Goal: Navigation & Orientation: Go to known website

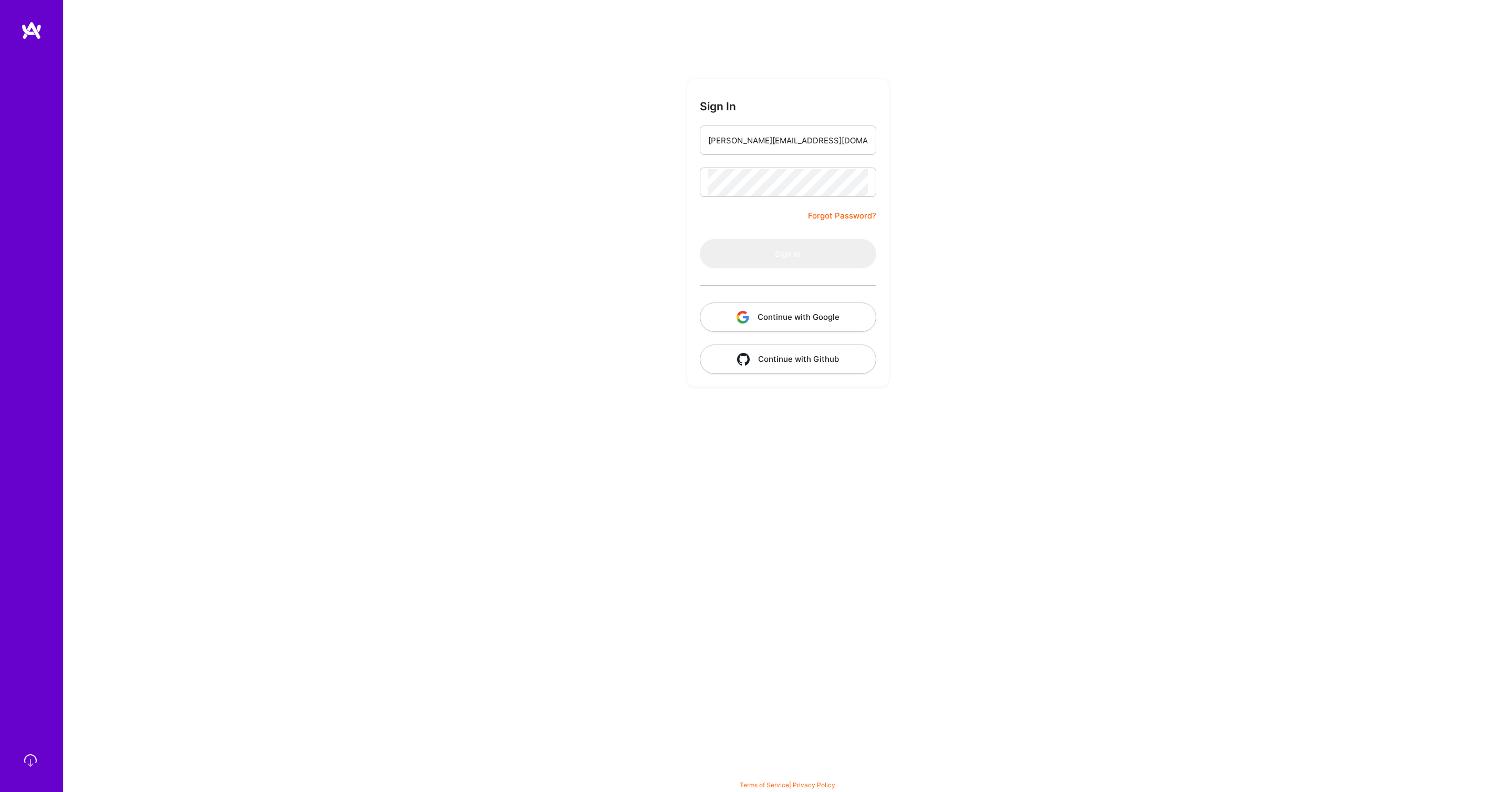
type input "[PERSON_NAME][EMAIL_ADDRESS][DOMAIN_NAME]"
click at [700, 239] on button "Sign In" at bounding box center [788, 254] width 176 height 30
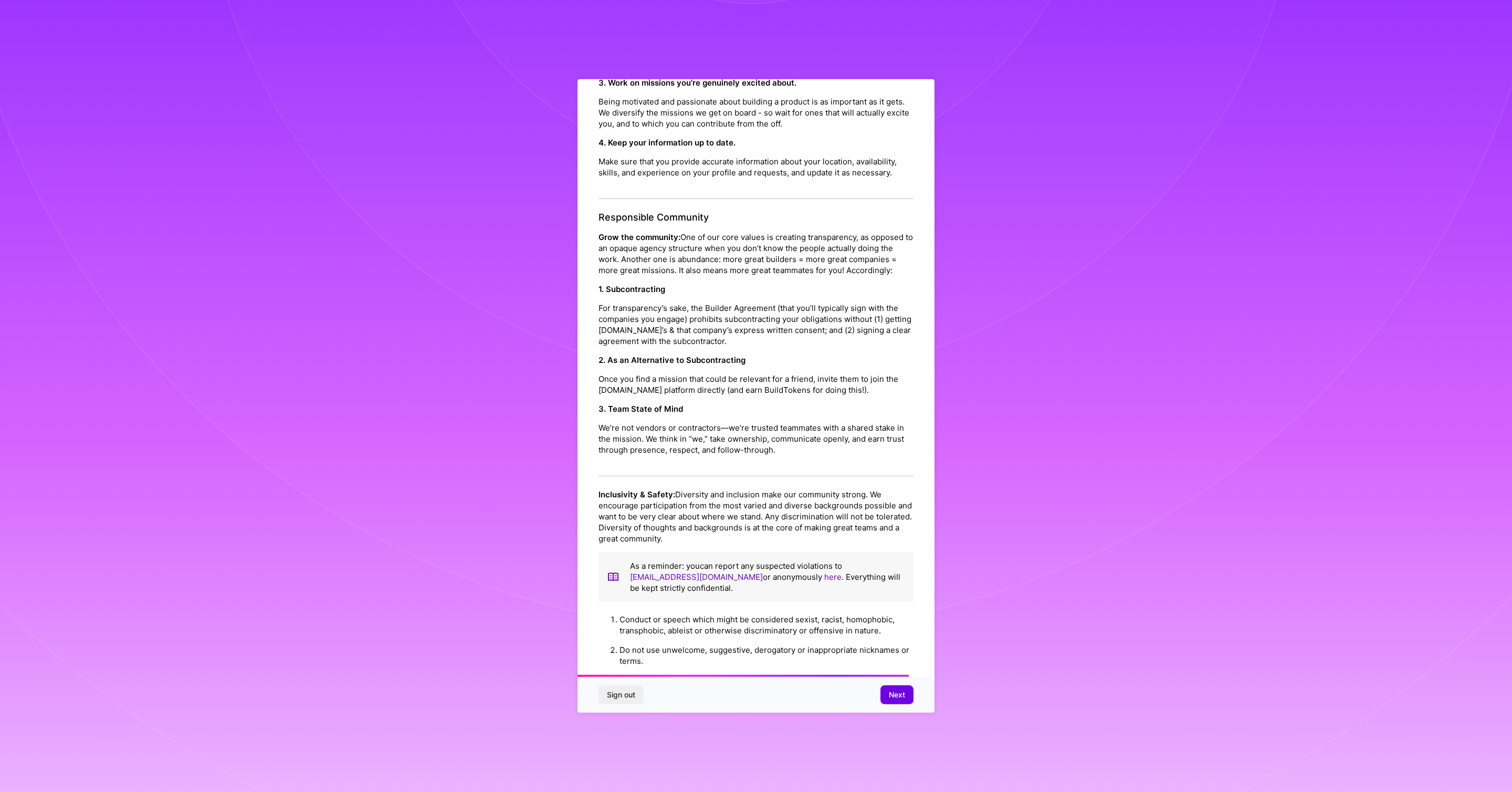
scroll to position [747, 0]
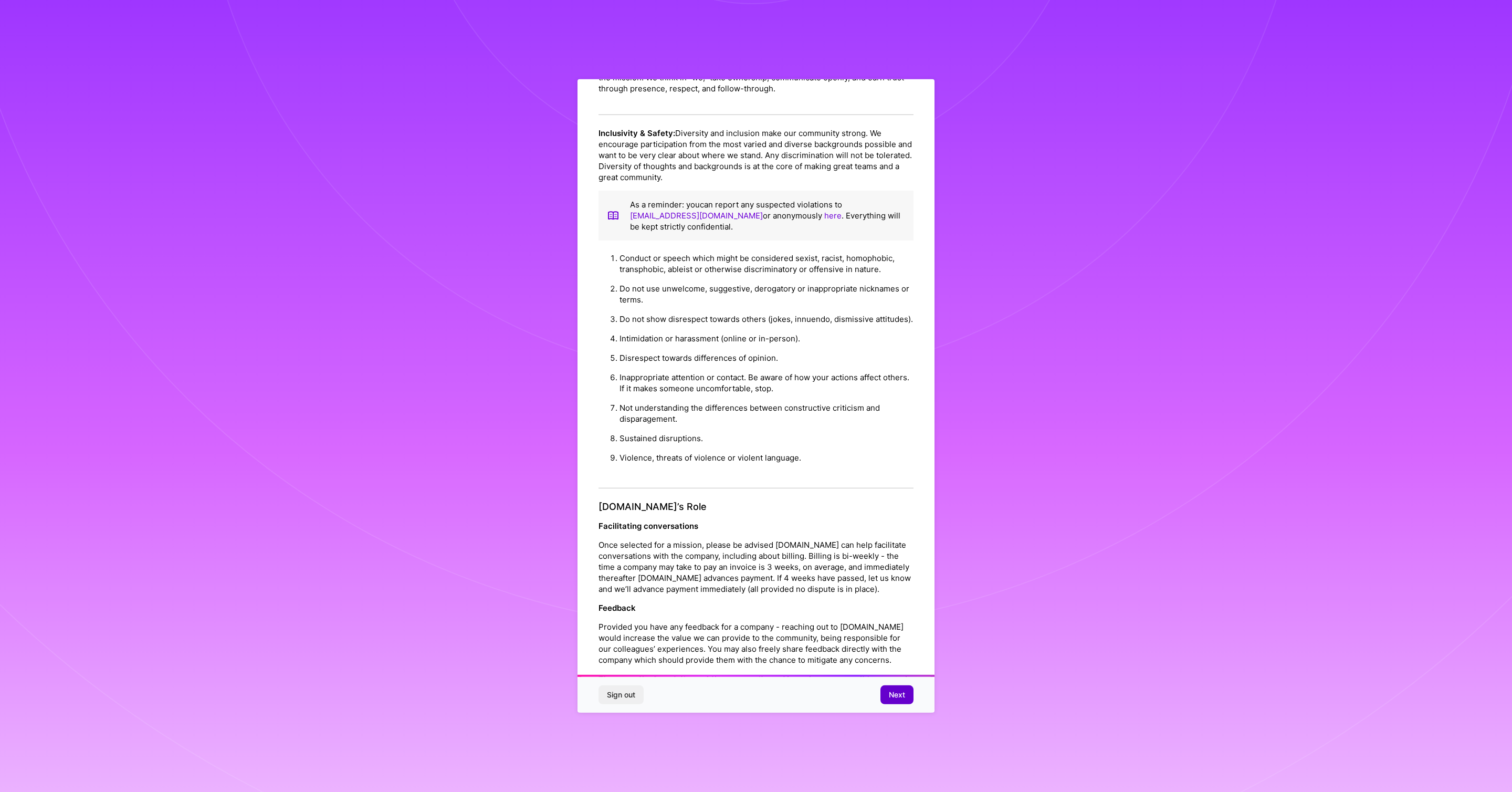
click at [908, 690] on button "Next" at bounding box center [897, 695] width 33 height 19
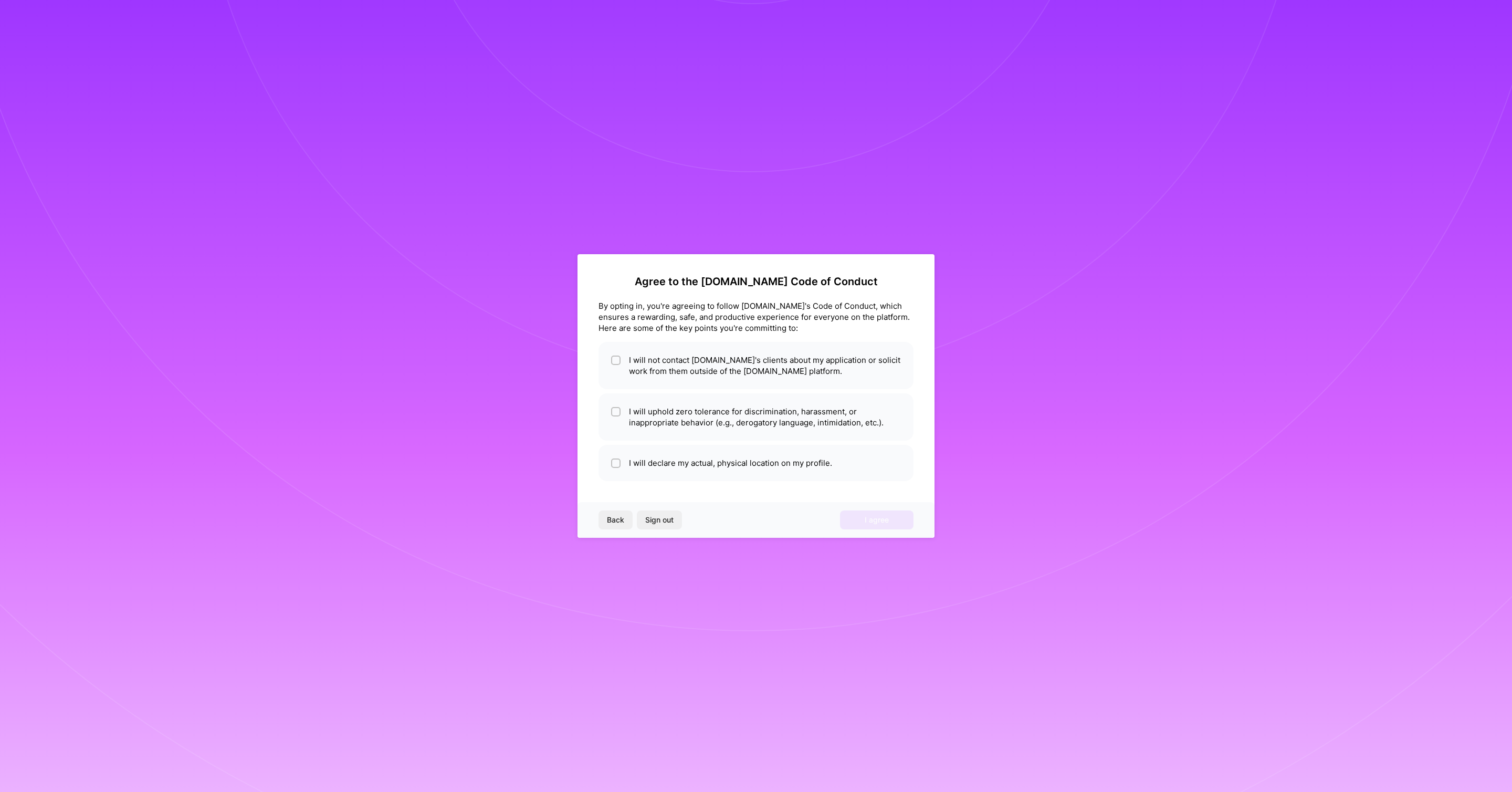
scroll to position [0, 0]
click at [617, 361] on input "checkbox" at bounding box center [617, 361] width 7 height 7
checkbox input "true"
click at [617, 405] on li "I will uphold zero tolerance for discrimination, harassment, or inappropriate b…" at bounding box center [756, 417] width 315 height 47
checkbox input "true"
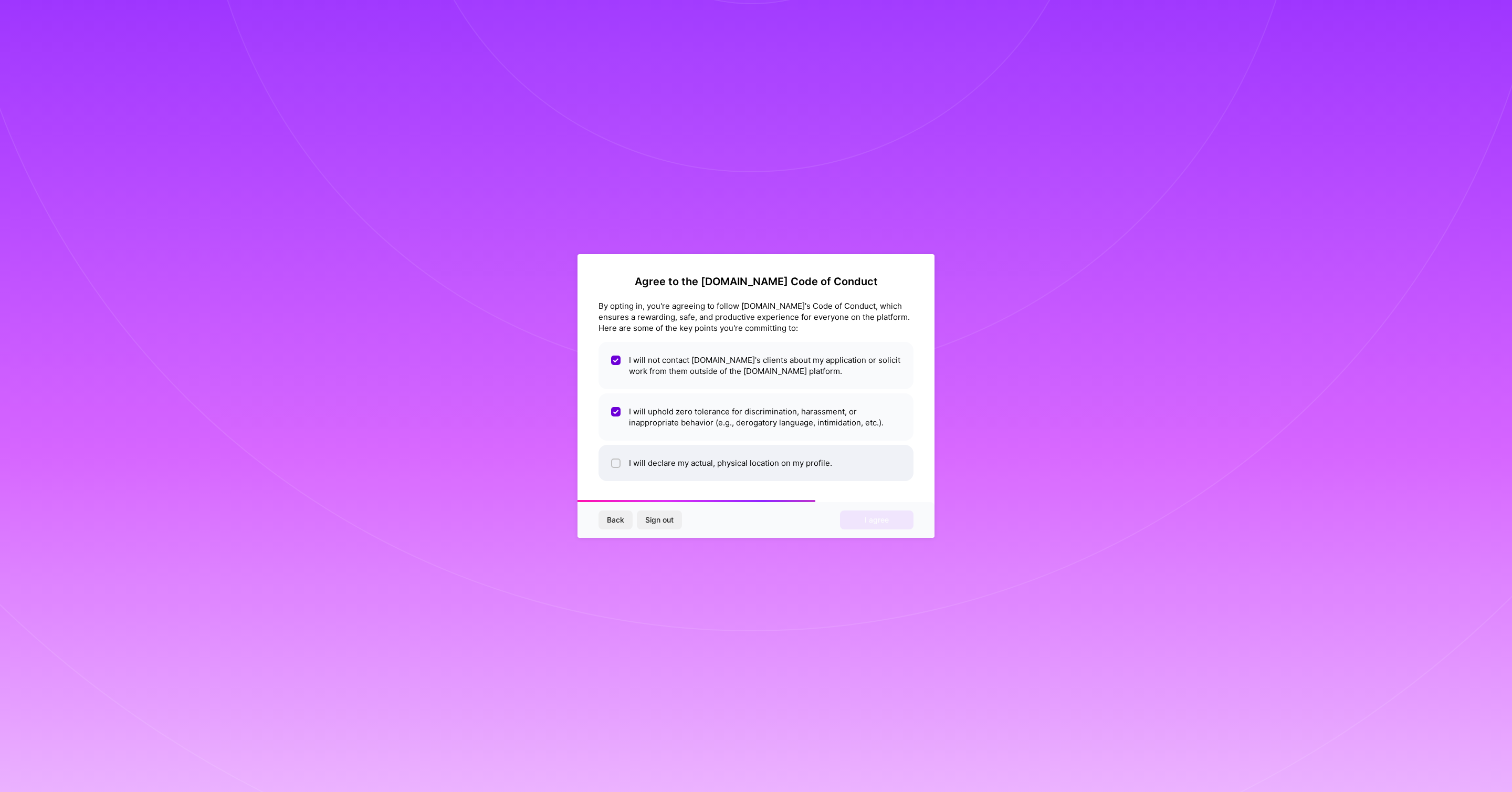
click at [619, 445] on ul "I will not contact [DOMAIN_NAME]'s clients about my application or solicit work…" at bounding box center [756, 412] width 315 height 139
click at [618, 448] on li "I will declare my actual, physical location on my profile." at bounding box center [756, 463] width 315 height 36
click at [614, 458] on div at bounding box center [615, 463] width 9 height 9
checkbox input "true"
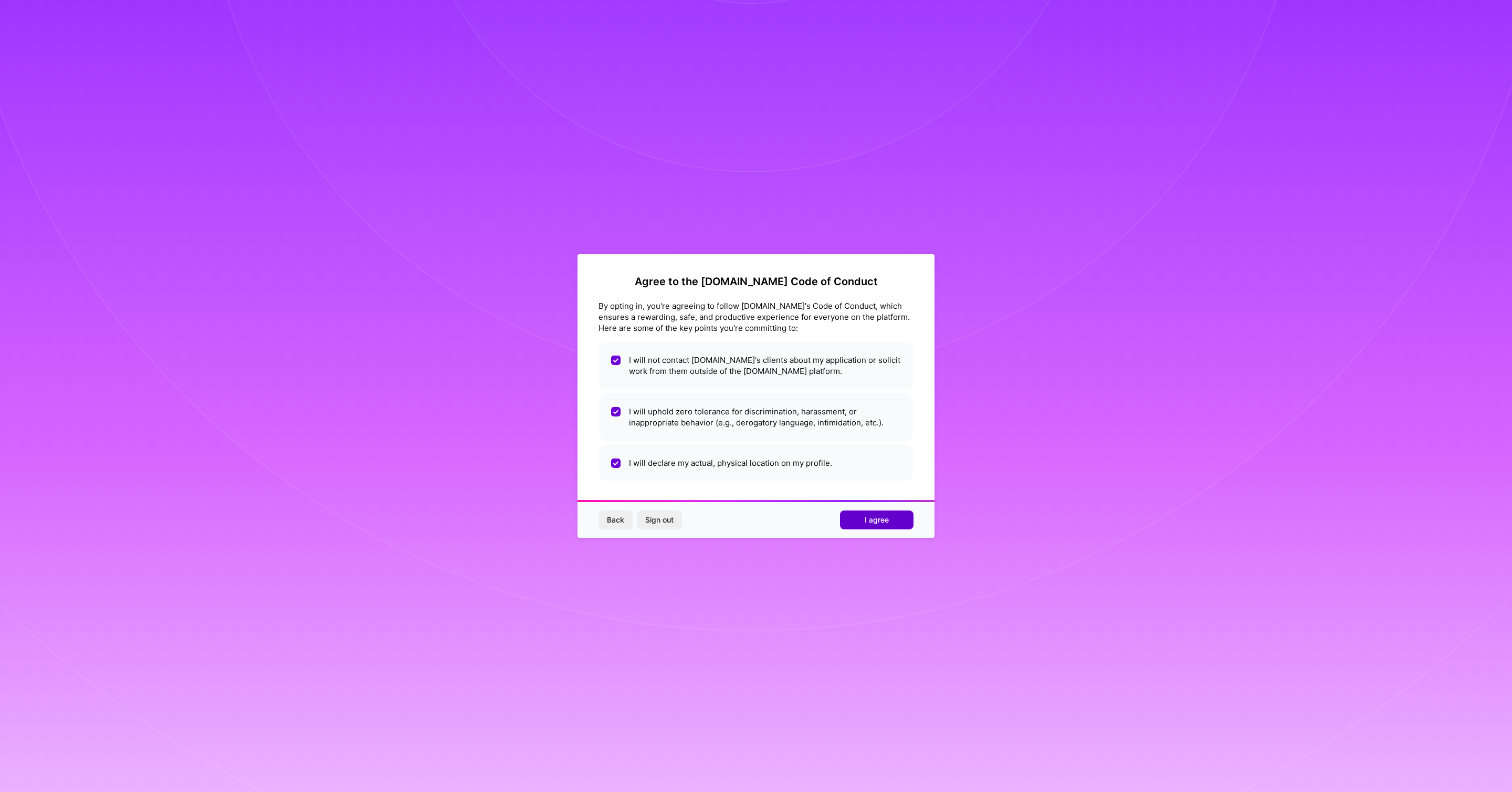
click at [868, 521] on span "I agree" at bounding box center [877, 520] width 24 height 11
